Goal: Navigation & Orientation: Go to known website

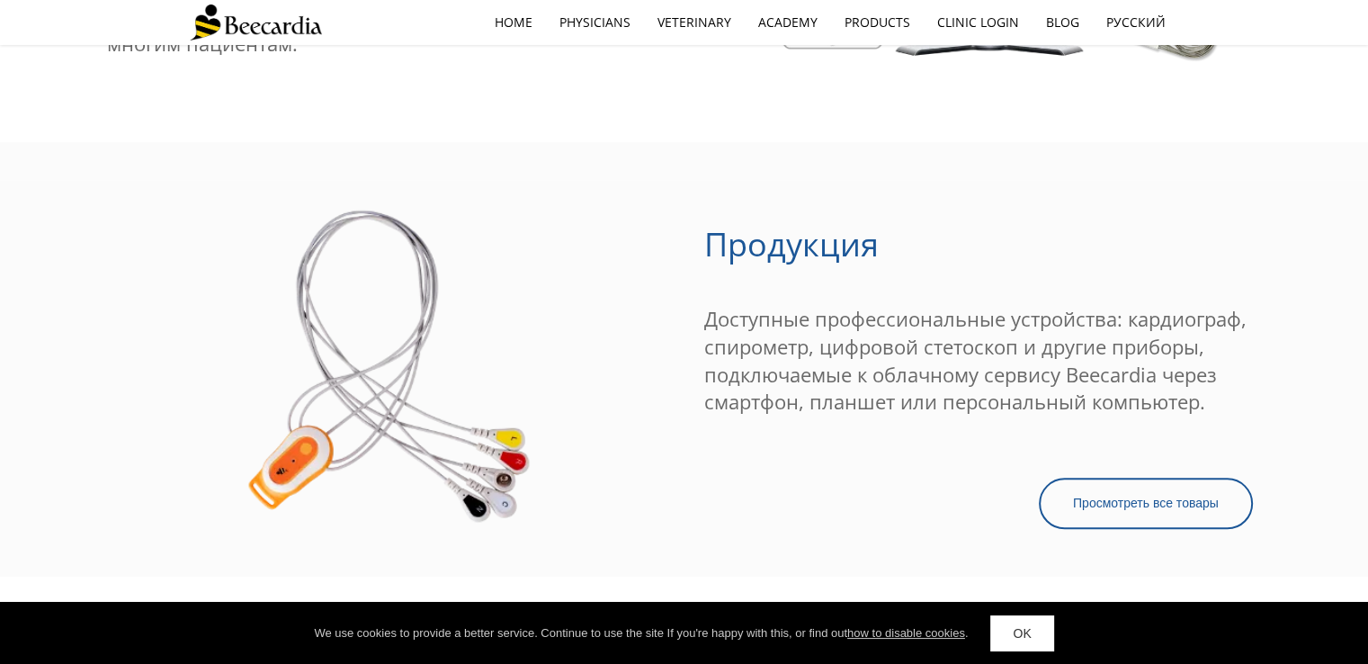
scroll to position [1799, 0]
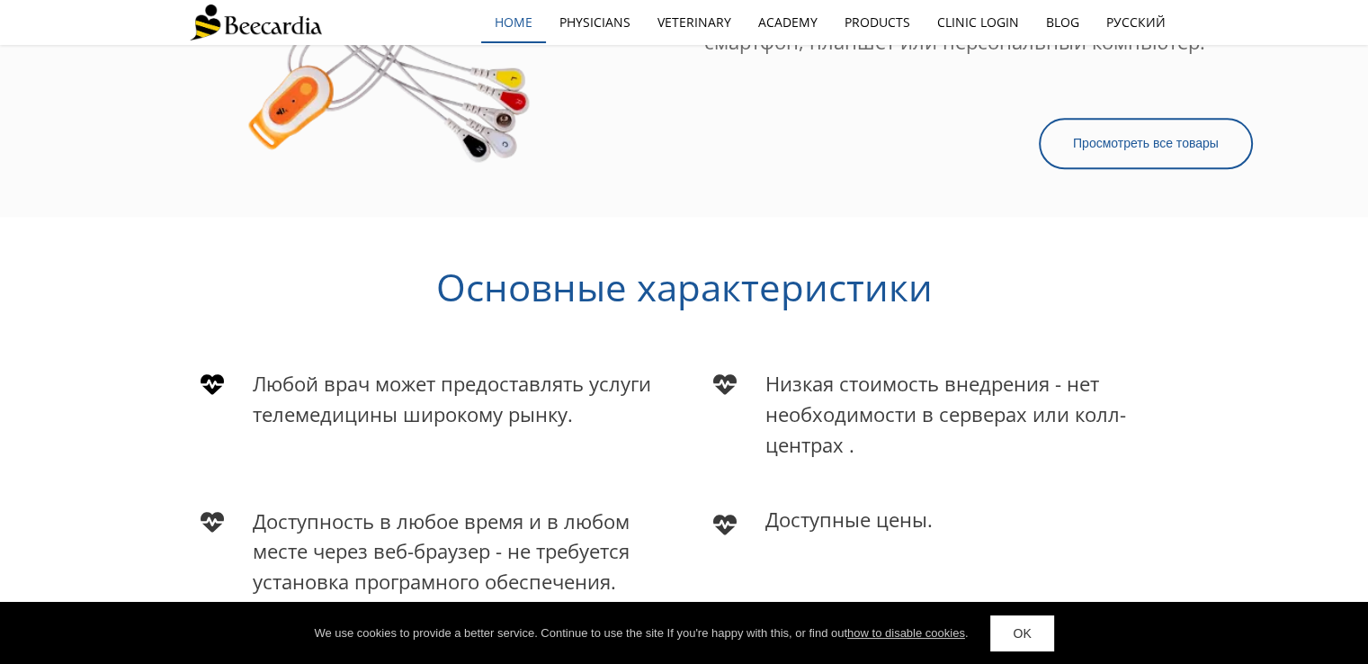
click at [531, 28] on link "home" at bounding box center [513, 22] width 65 height 41
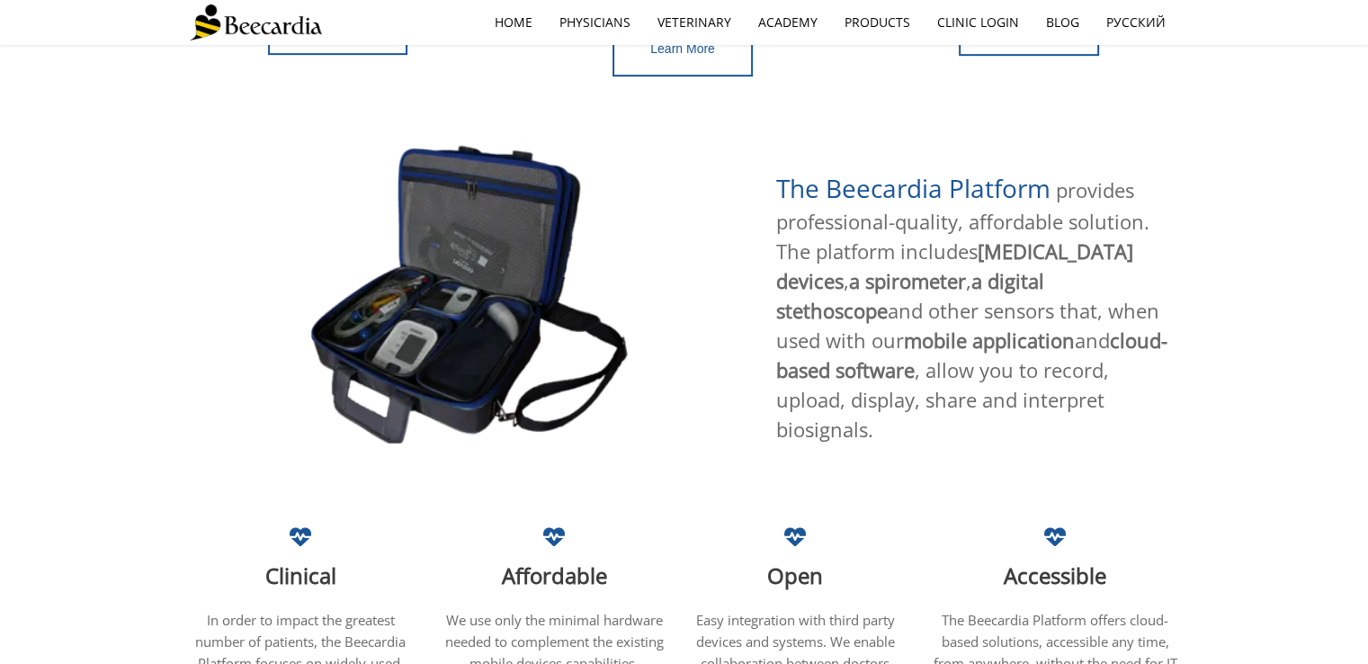
scroll to position [989, 0]
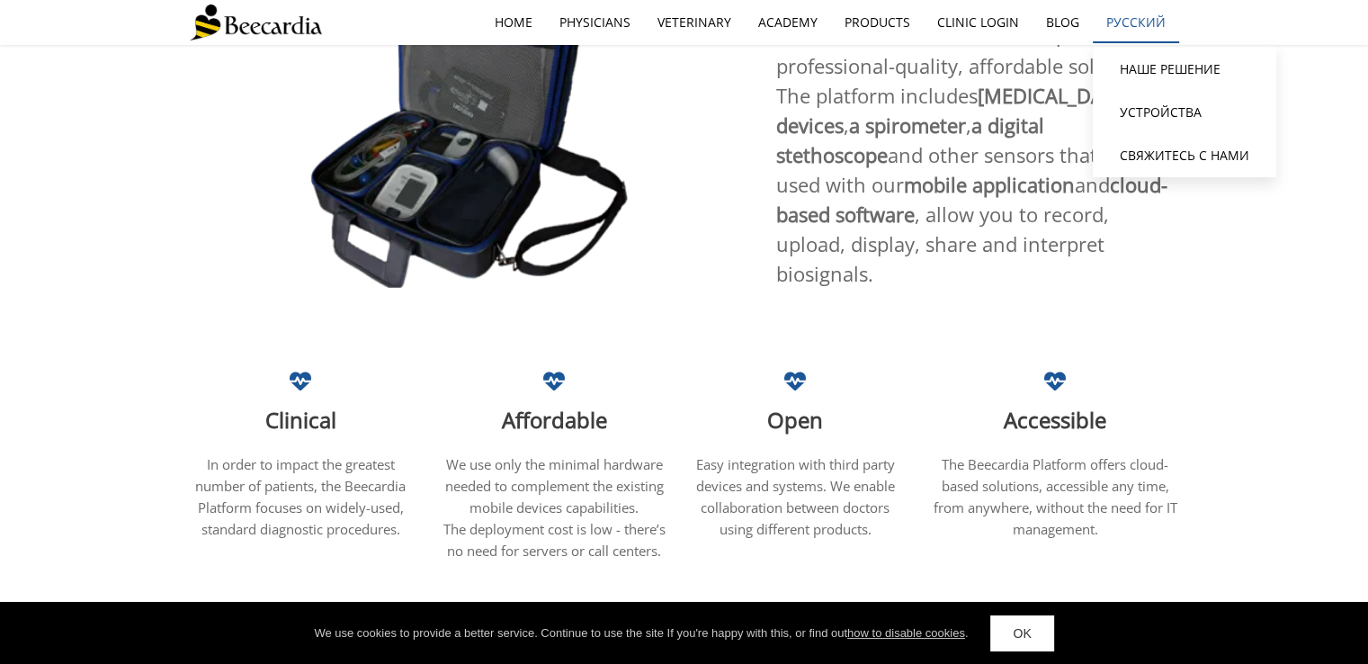
click at [1109, 5] on link "Русский" at bounding box center [1136, 22] width 86 height 41
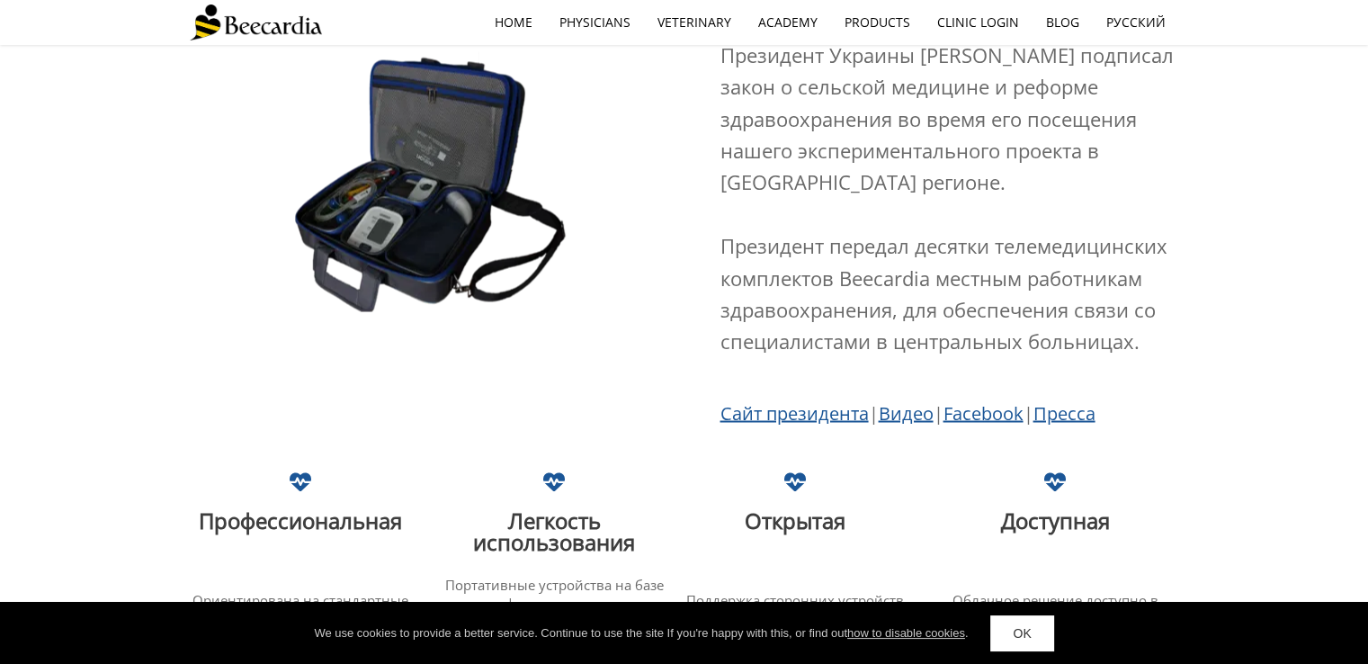
scroll to position [3400, 0]
